Goal: Find specific page/section: Find specific page/section

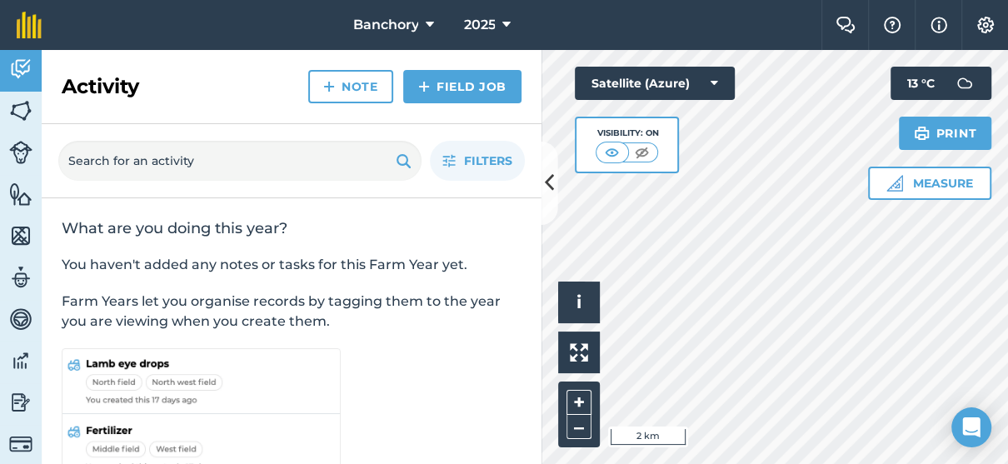
click at [539, 186] on div "Filters" at bounding box center [292, 161] width 500 height 74
click at [14, 107] on img at bounding box center [20, 110] width 23 height 25
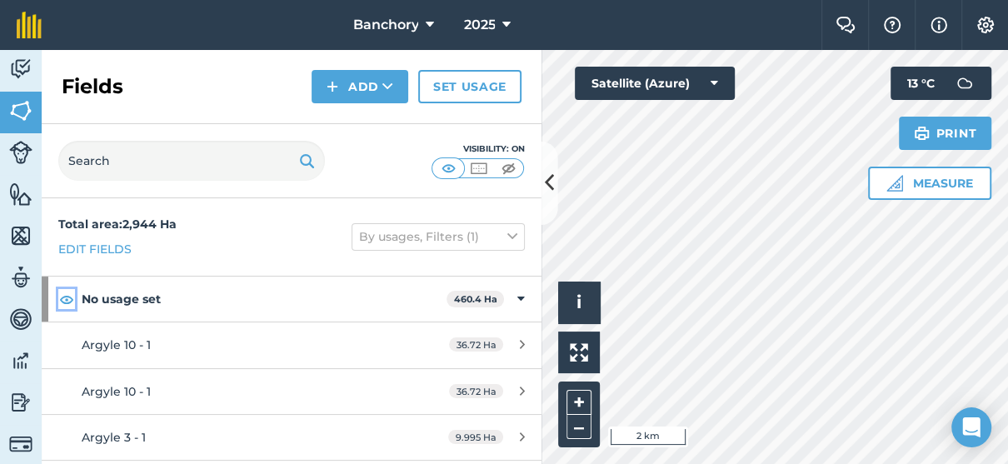
click at [67, 297] on img at bounding box center [66, 299] width 15 height 20
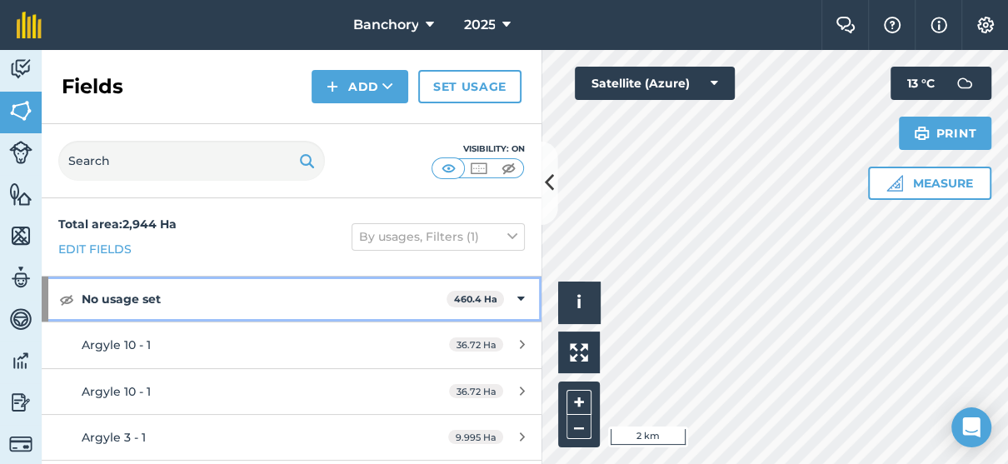
click at [517, 297] on icon at bounding box center [520, 299] width 7 height 18
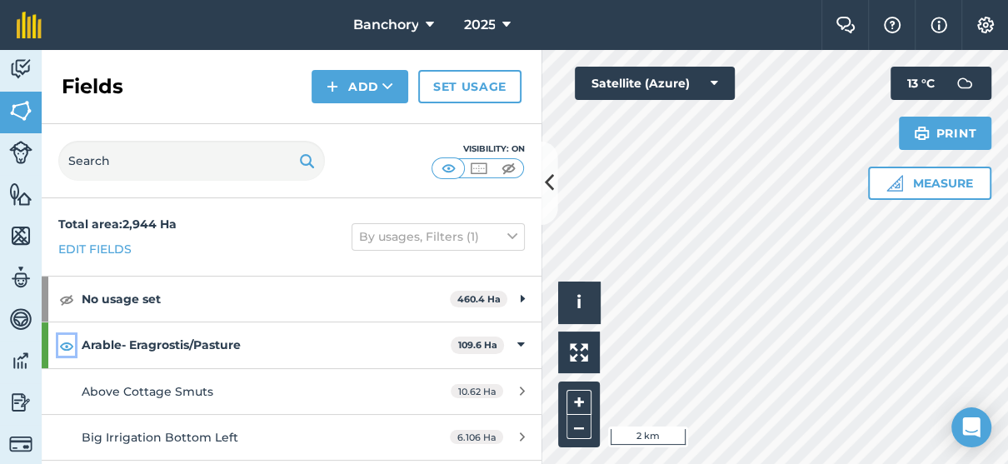
click at [63, 346] on img at bounding box center [66, 346] width 15 height 20
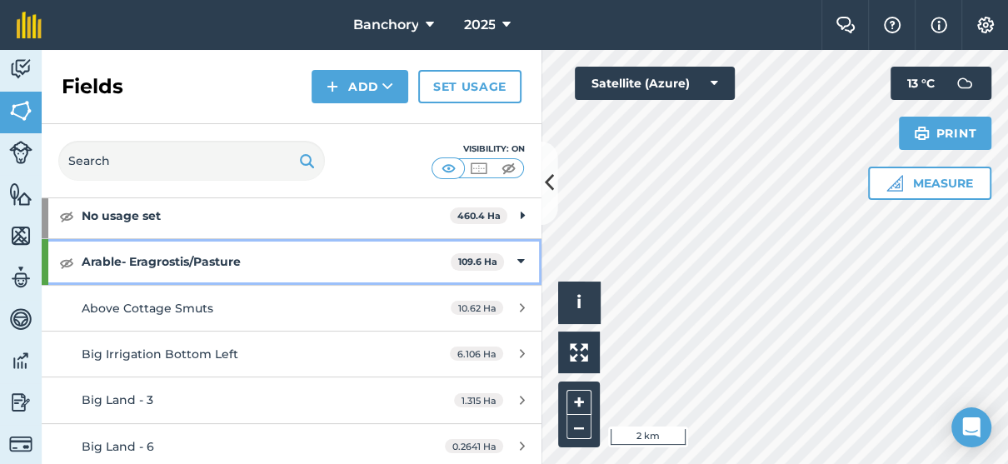
click at [517, 255] on icon at bounding box center [520, 261] width 7 height 18
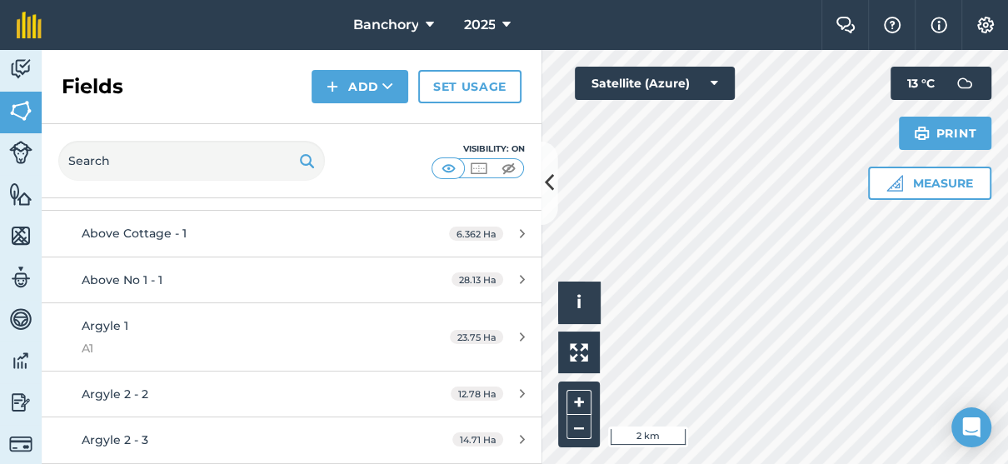
scroll to position [0, 0]
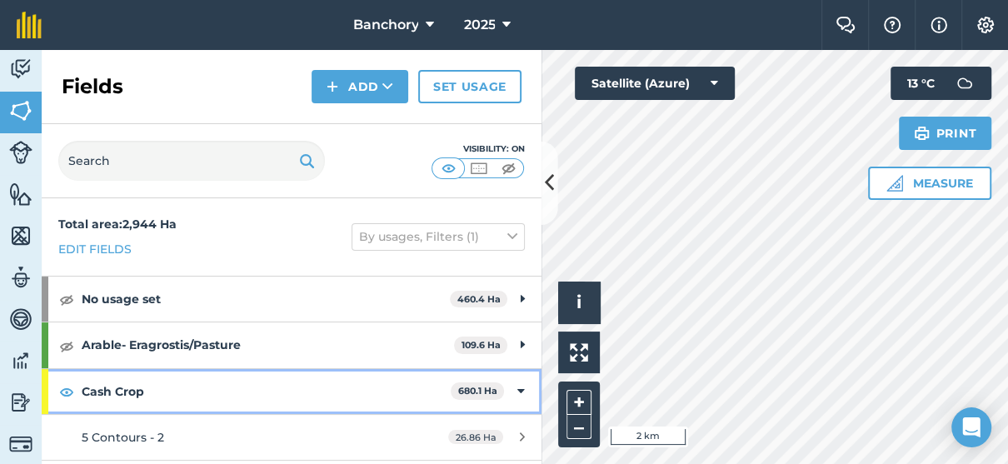
click at [512, 391] on div "Cash Crop 680.1 Ha" at bounding box center [292, 391] width 500 height 45
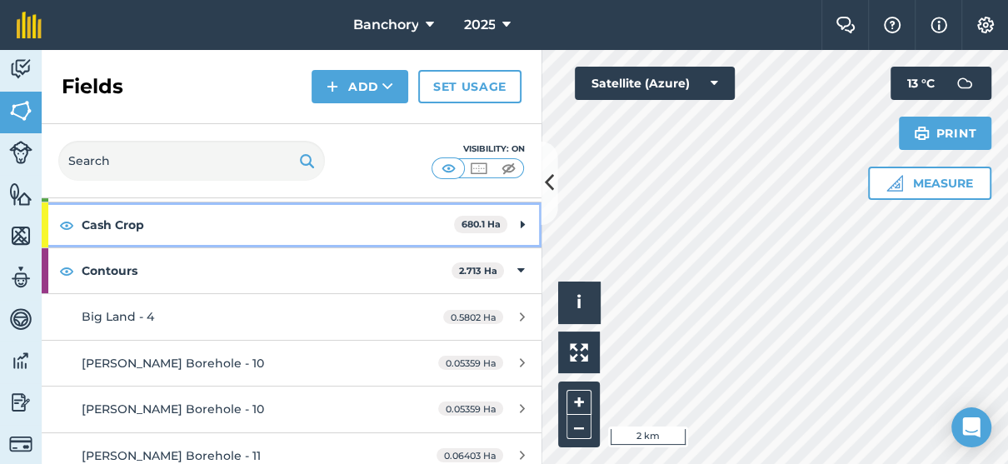
scroll to position [167, 0]
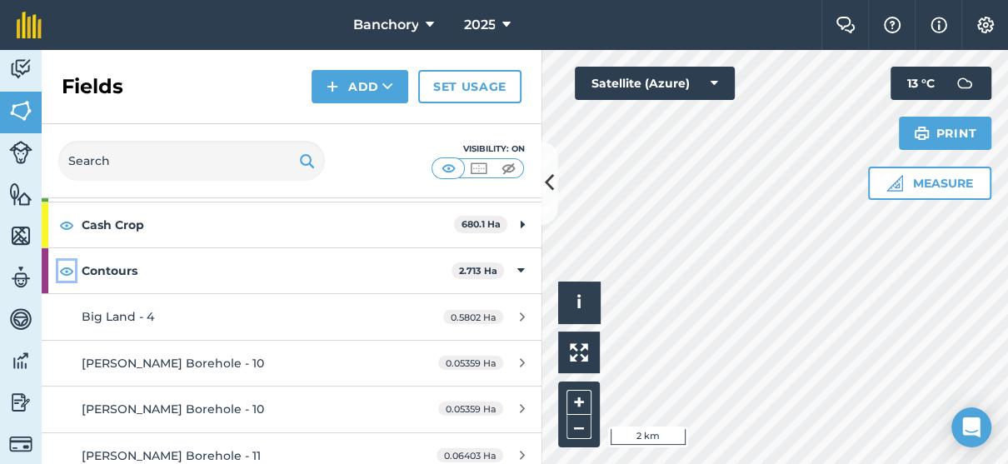
click at [72, 275] on img at bounding box center [66, 271] width 15 height 20
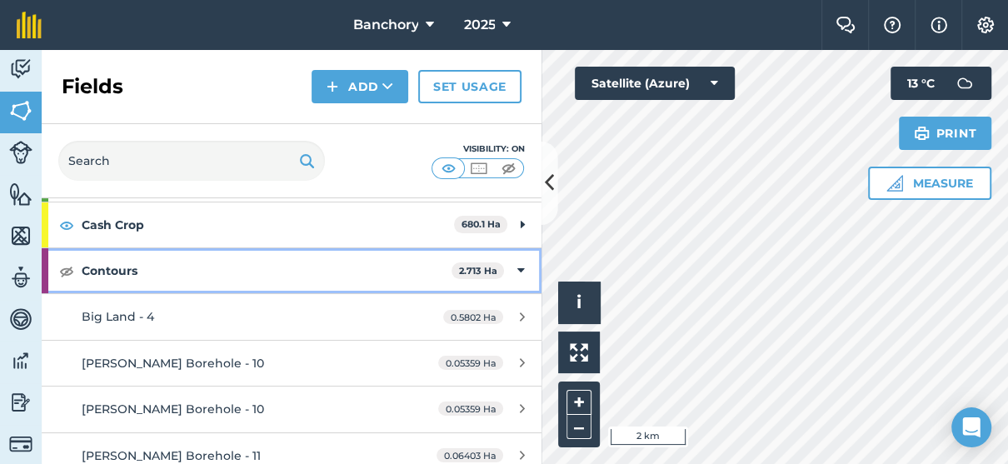
click at [517, 275] on icon at bounding box center [520, 271] width 7 height 18
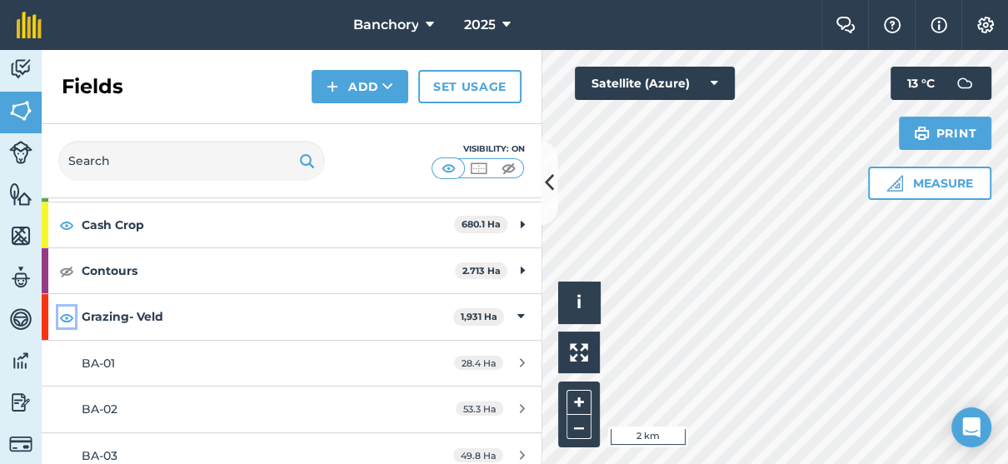
click at [67, 318] on img at bounding box center [66, 317] width 15 height 20
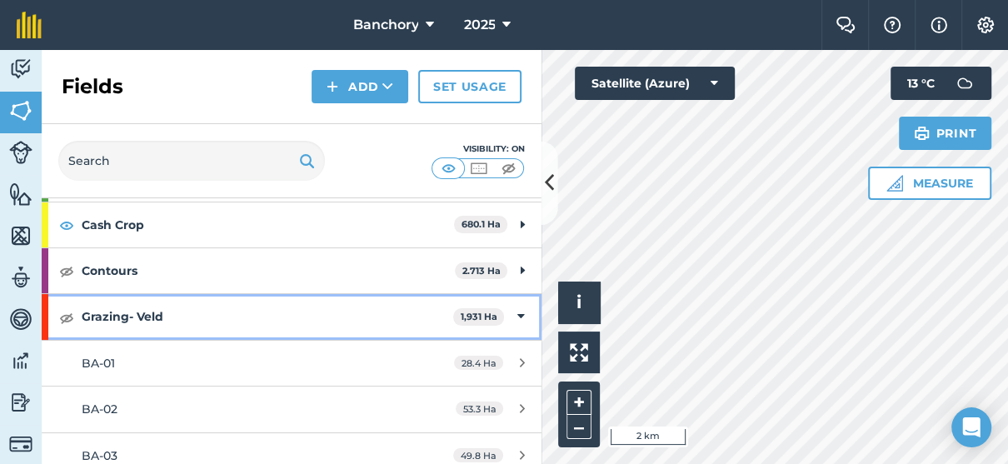
click at [517, 312] on icon at bounding box center [520, 316] width 7 height 18
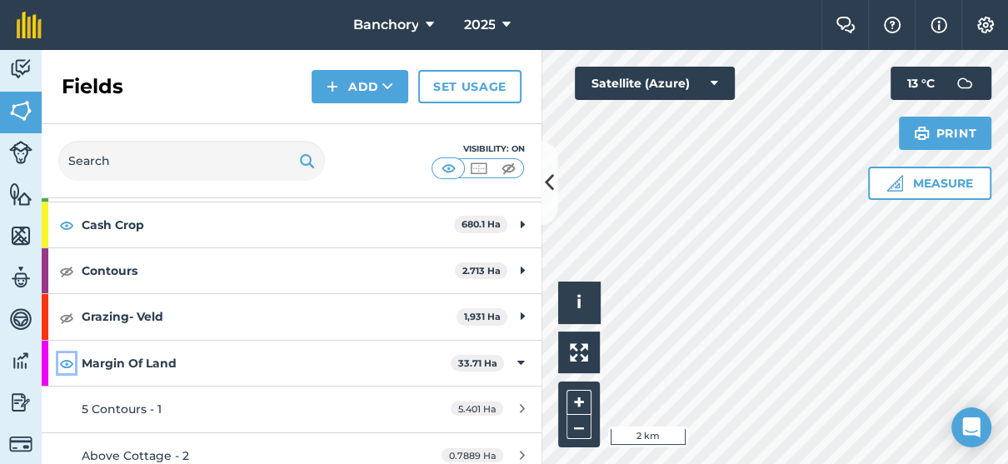
click at [62, 363] on img at bounding box center [66, 363] width 15 height 20
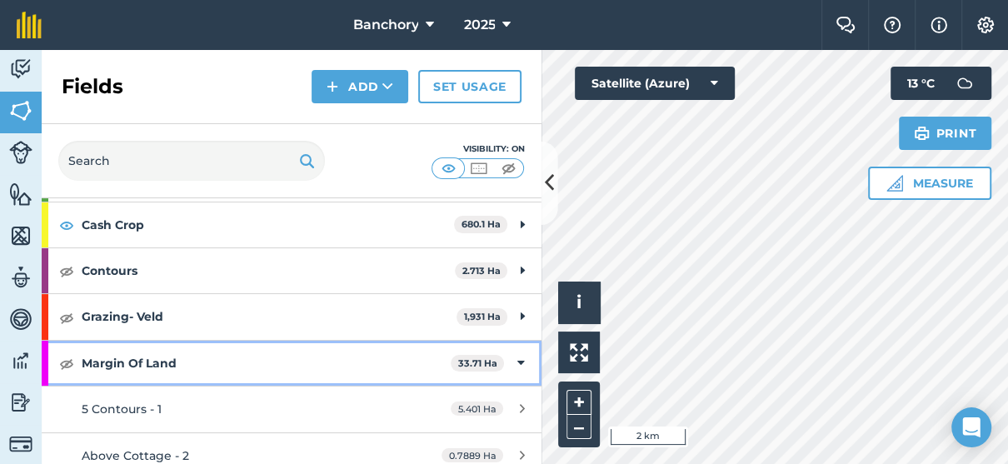
click at [517, 361] on icon at bounding box center [520, 363] width 7 height 18
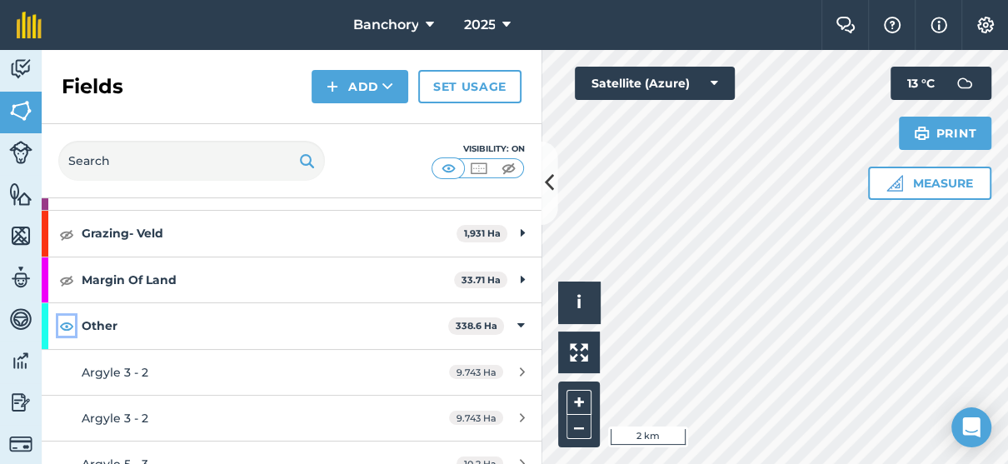
click at [67, 327] on img at bounding box center [66, 326] width 15 height 20
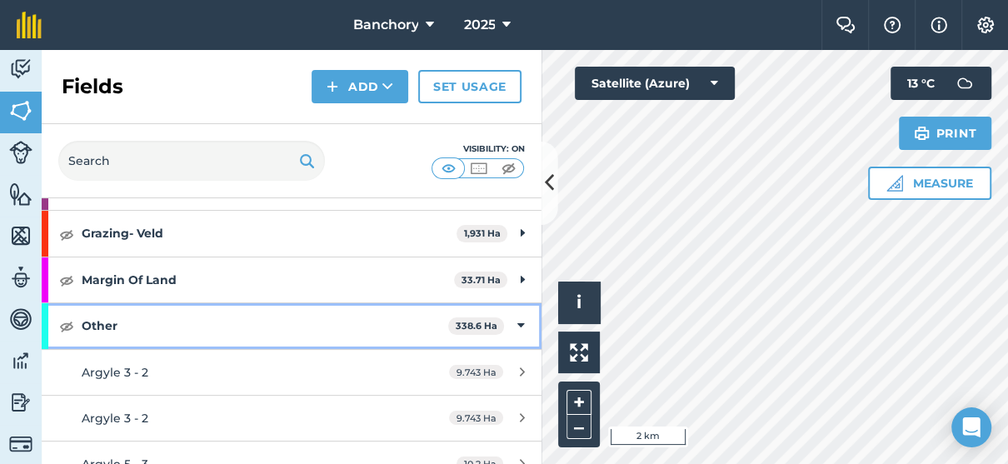
click at [517, 324] on icon at bounding box center [520, 326] width 7 height 18
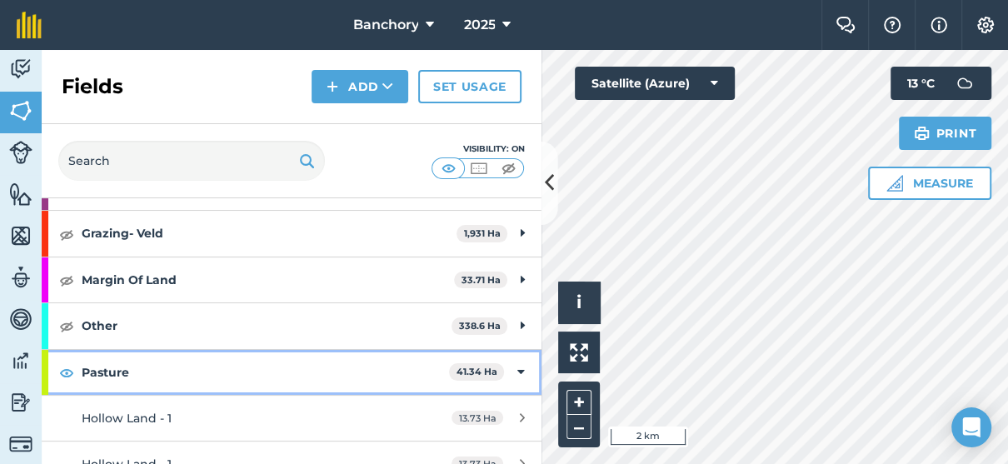
click at [78, 373] on div "Pasture 41.34 Ha" at bounding box center [292, 372] width 500 height 45
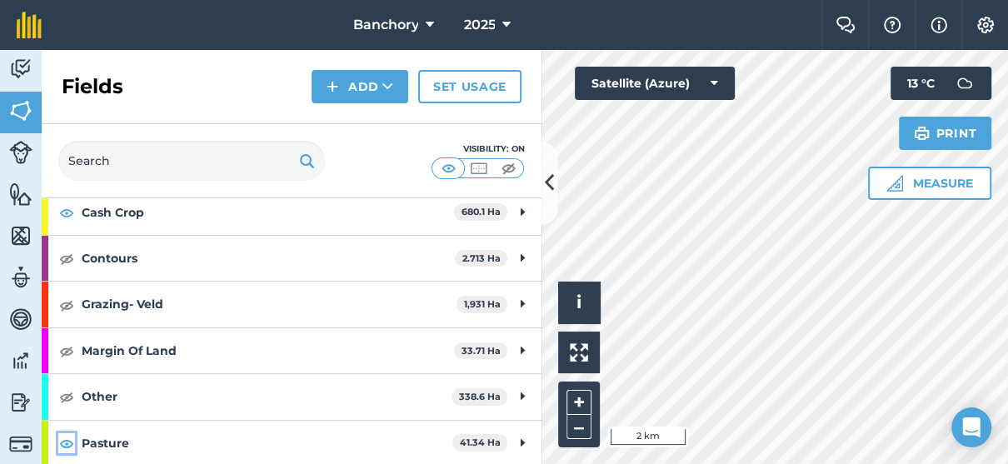
click at [68, 442] on img at bounding box center [66, 443] width 15 height 20
click at [22, 201] on img at bounding box center [20, 194] width 23 height 25
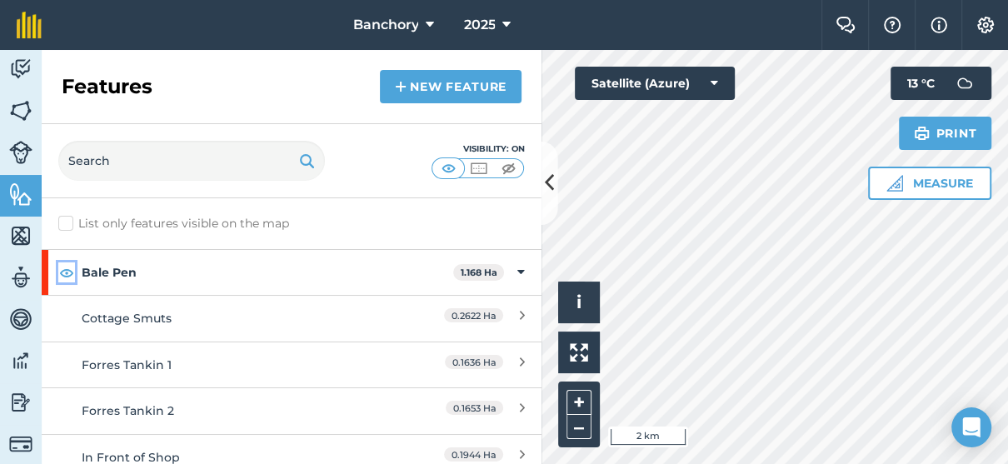
click at [65, 274] on img at bounding box center [66, 272] width 15 height 20
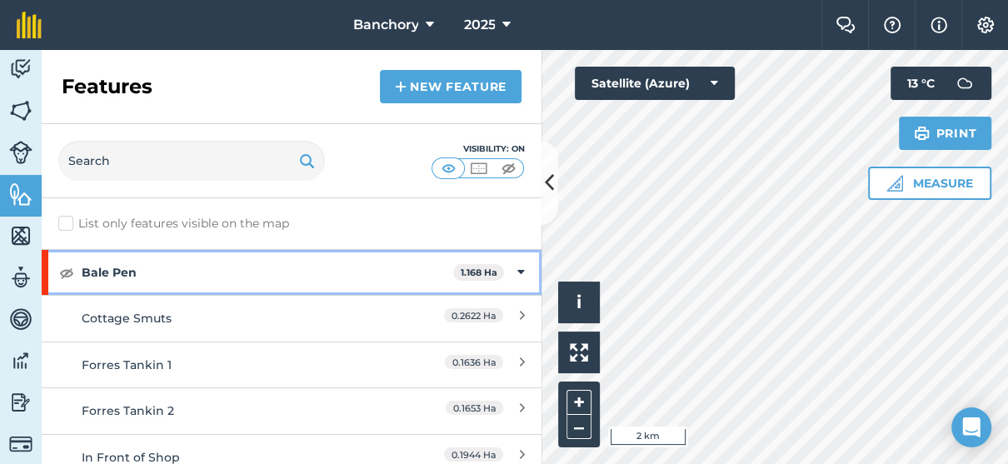
click at [517, 271] on icon at bounding box center [520, 272] width 7 height 18
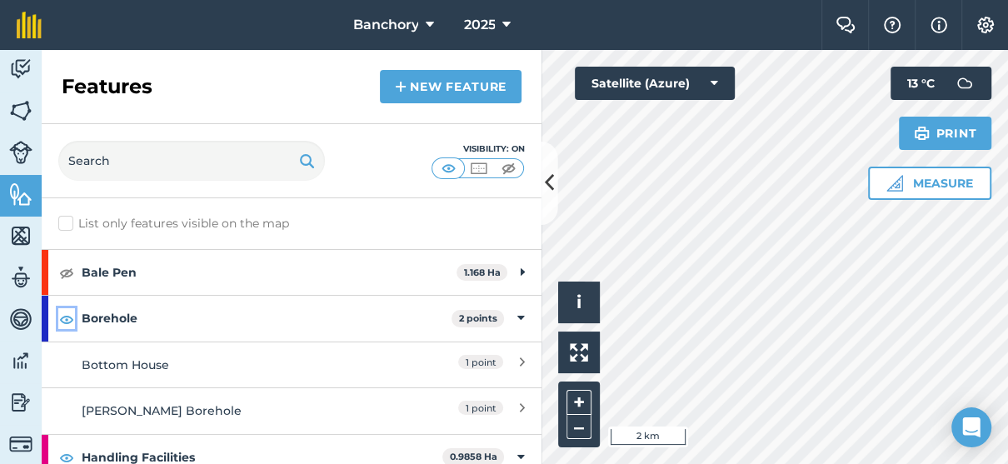
click at [69, 326] on img at bounding box center [66, 319] width 15 height 20
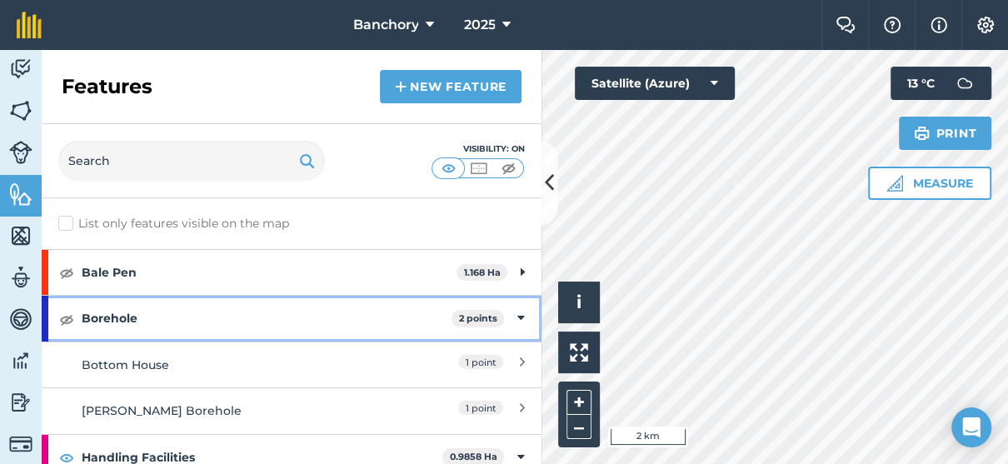
click at [517, 312] on icon at bounding box center [520, 318] width 7 height 18
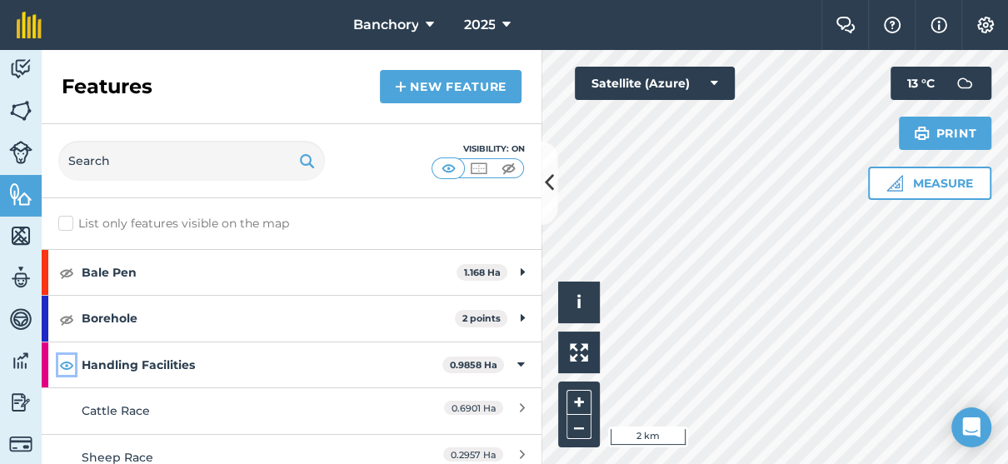
click at [73, 368] on img at bounding box center [66, 365] width 15 height 20
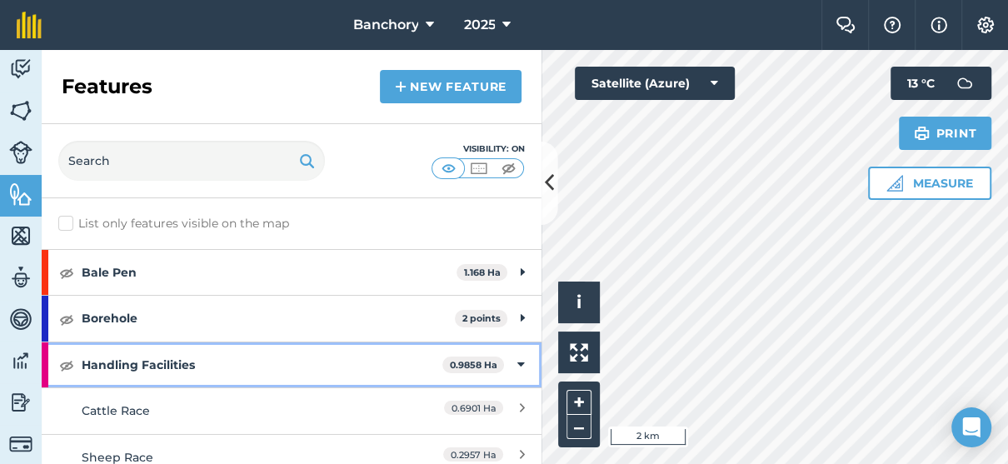
click at [517, 365] on icon at bounding box center [520, 365] width 7 height 18
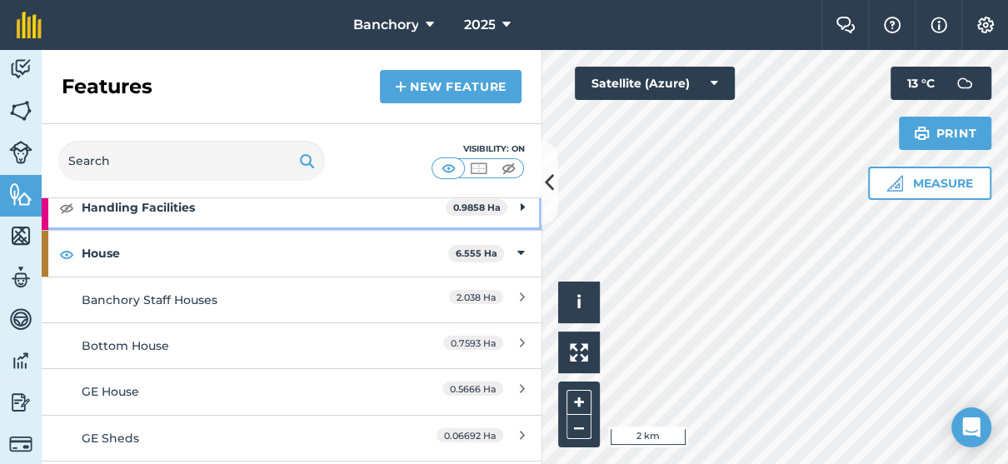
scroll to position [167, 0]
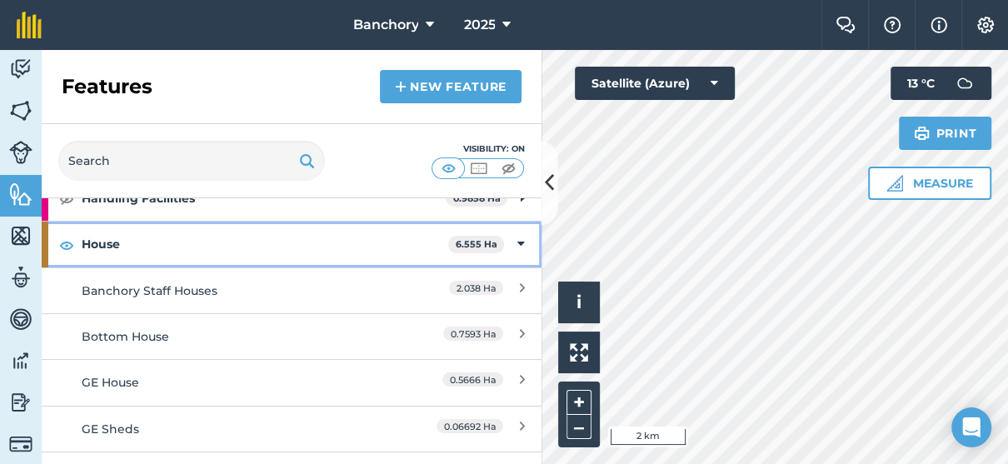
click at [514, 245] on div "House 6.555 Ha" at bounding box center [292, 244] width 500 height 45
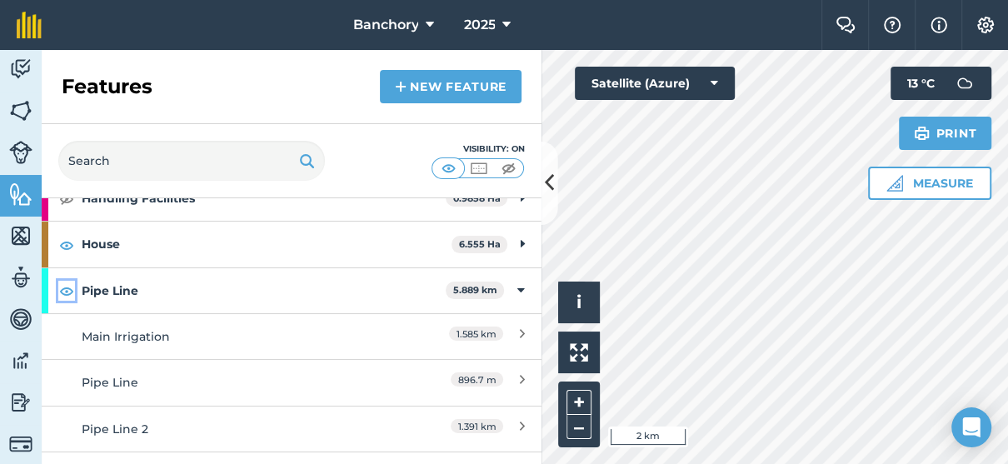
click at [69, 290] on img at bounding box center [66, 291] width 15 height 20
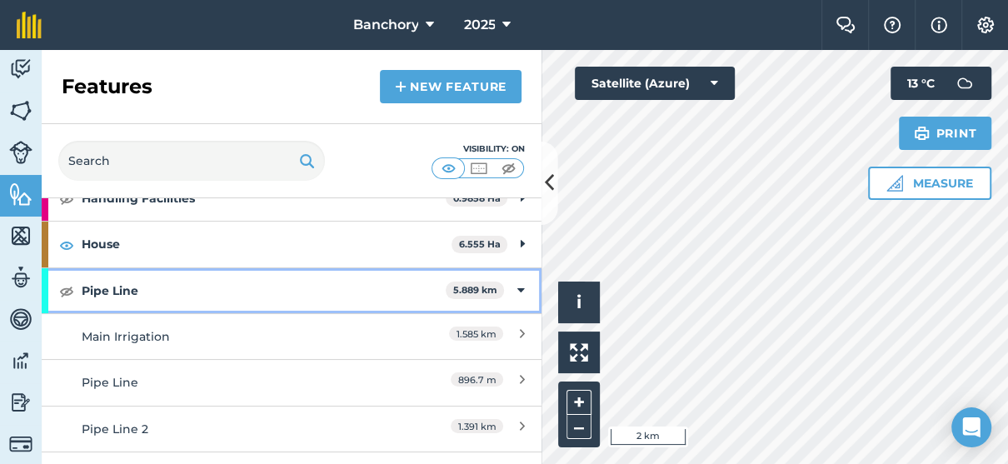
click at [517, 292] on icon at bounding box center [520, 291] width 7 height 18
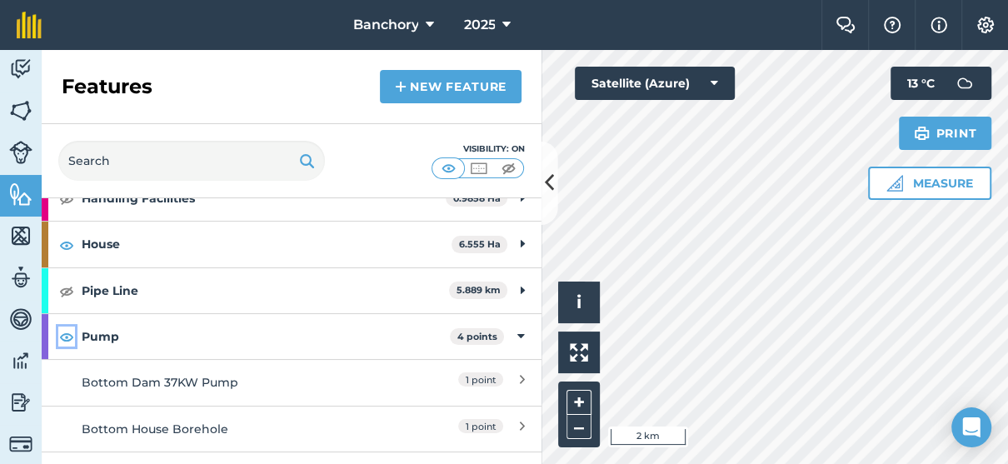
click at [67, 339] on img at bounding box center [66, 337] width 15 height 20
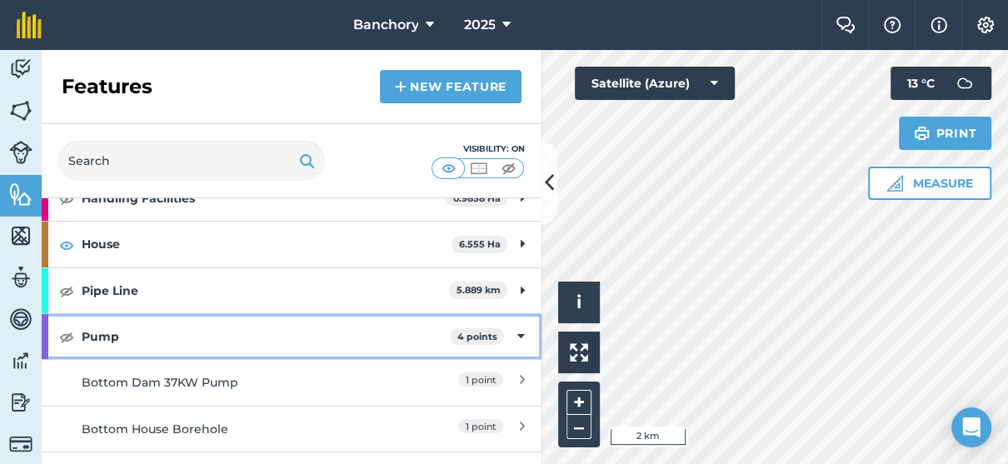
click at [517, 340] on icon at bounding box center [520, 336] width 7 height 18
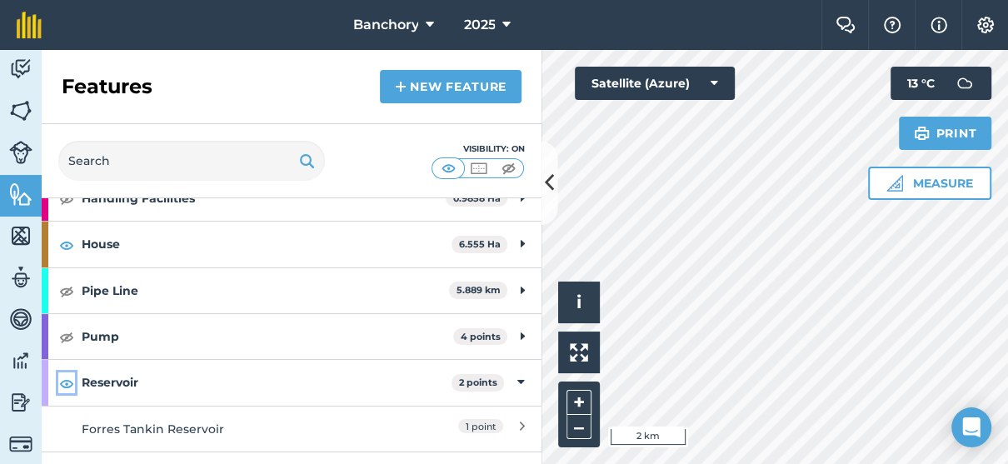
click at [68, 382] on img at bounding box center [66, 383] width 15 height 20
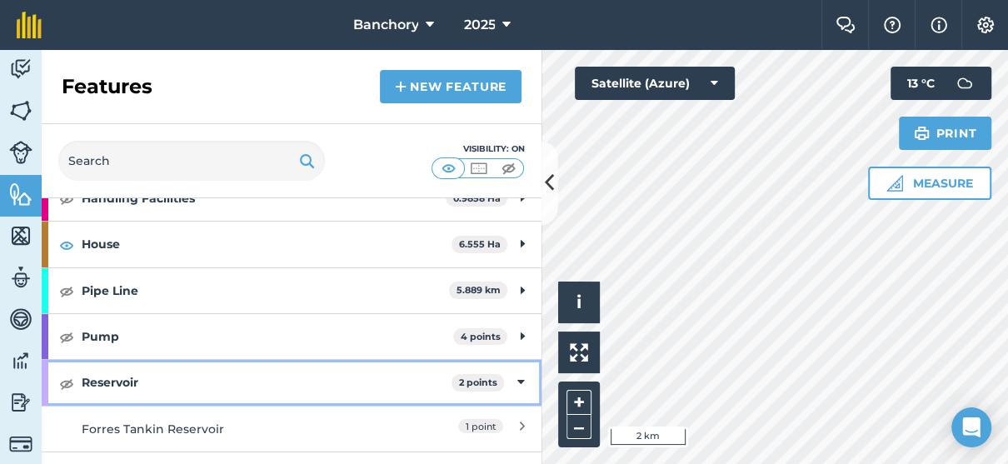
click at [517, 382] on icon at bounding box center [520, 382] width 7 height 18
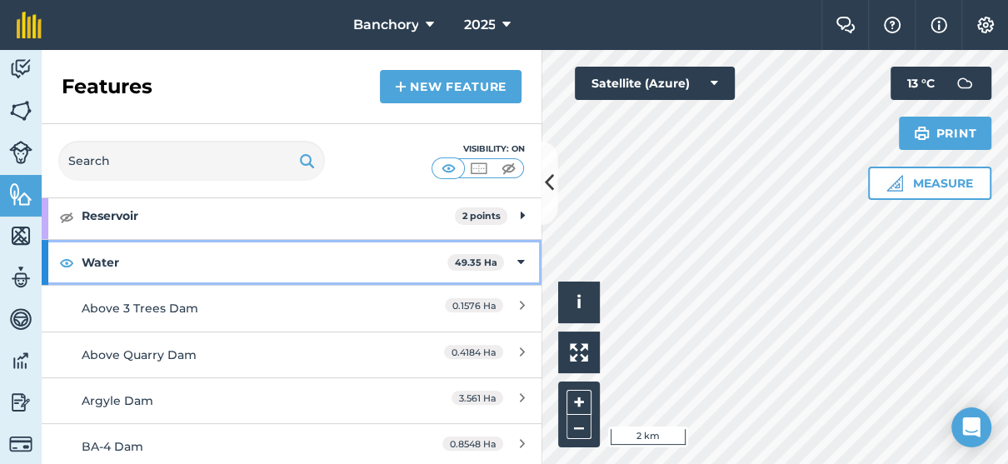
click at [515, 265] on div "Water 49.35 Ha" at bounding box center [292, 262] width 500 height 45
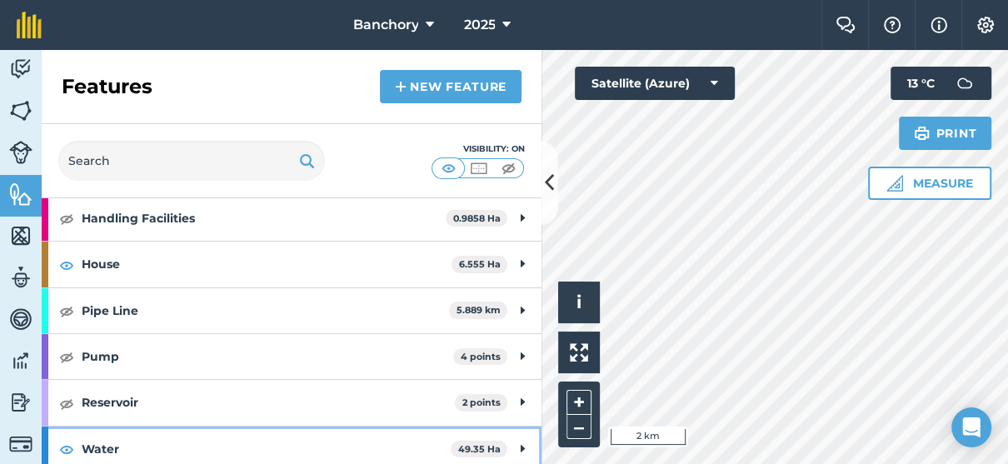
scroll to position [152, 0]
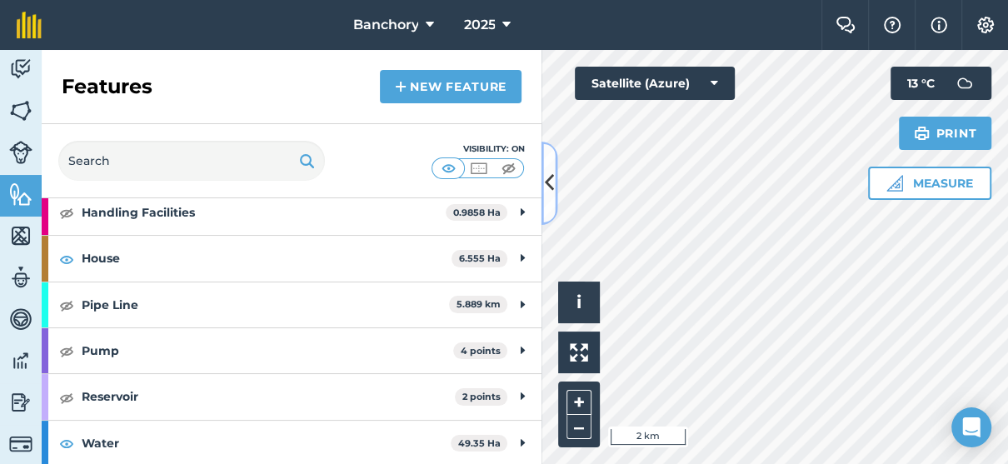
click at [552, 193] on icon at bounding box center [549, 182] width 9 height 29
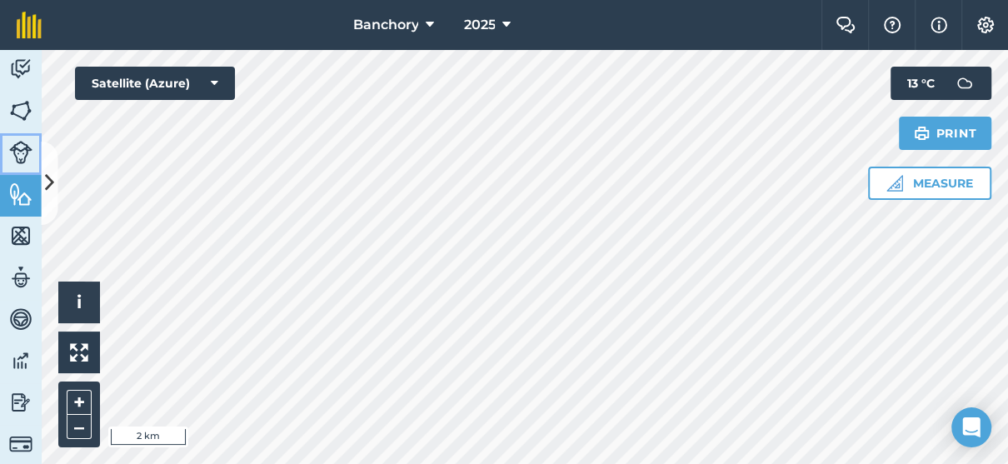
click at [19, 146] on img at bounding box center [20, 152] width 23 height 23
click at [52, 180] on icon at bounding box center [49, 182] width 9 height 29
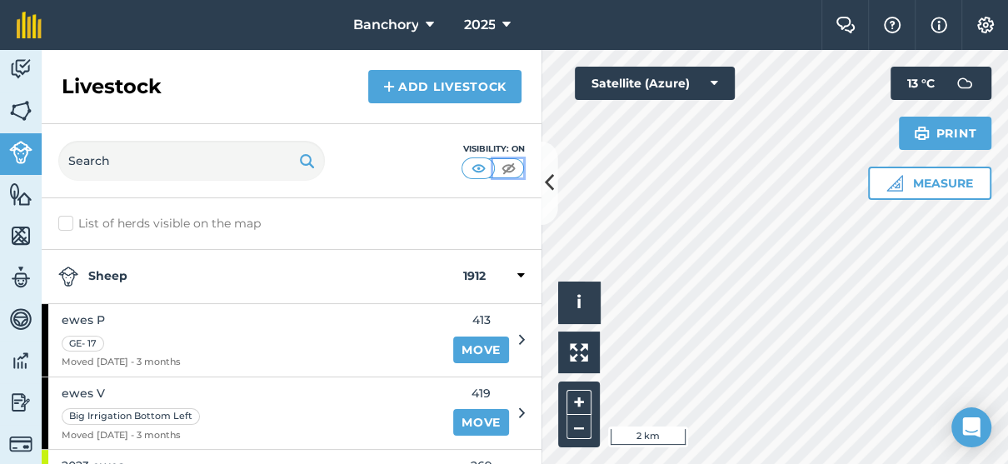
click at [522, 166] on button at bounding box center [508, 168] width 30 height 18
click at [554, 198] on button at bounding box center [550, 183] width 17 height 83
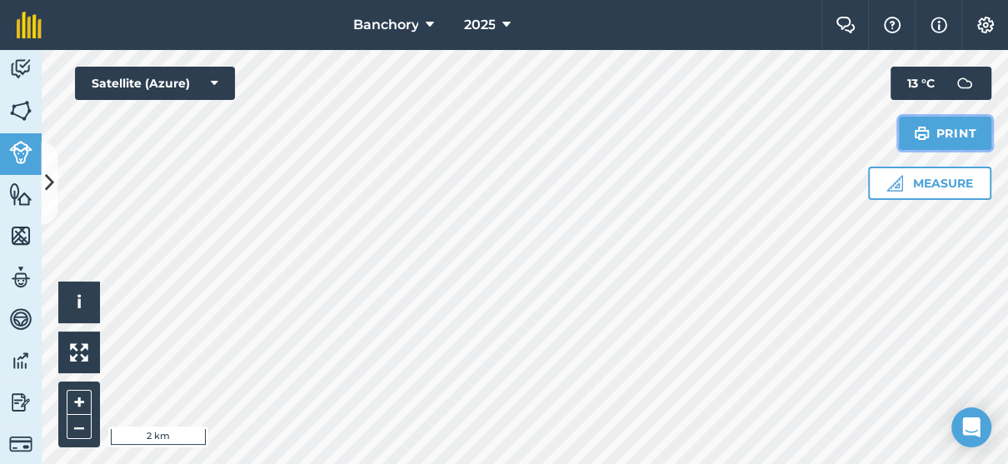
click at [928, 123] on img at bounding box center [922, 133] width 16 height 20
